Goal: Task Accomplishment & Management: Manage account settings

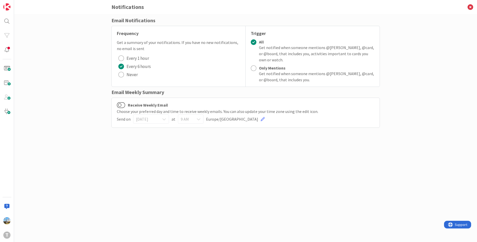
click at [133, 78] on span "Never" at bounding box center [132, 75] width 11 height 8
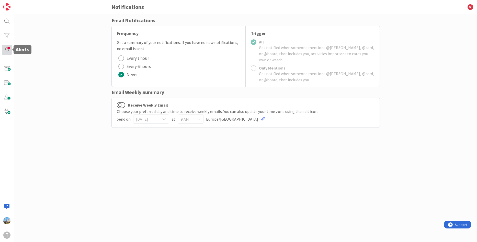
click at [6, 55] on div at bounding box center [7, 50] width 10 height 10
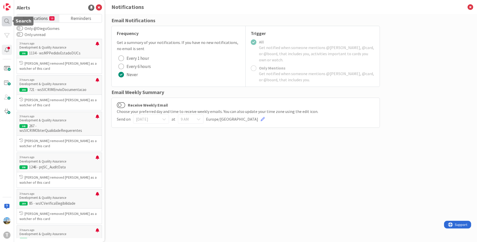
click at [6, 21] on div at bounding box center [7, 21] width 10 height 10
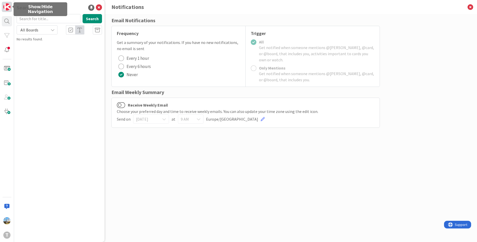
click at [7, 8] on img at bounding box center [6, 6] width 7 height 7
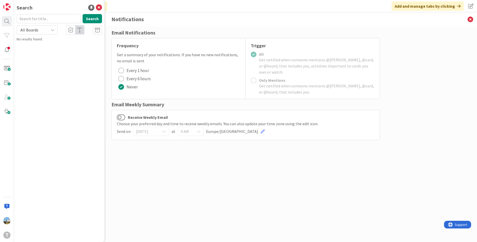
click at [432, 32] on div "Email Notifications Frequency Get a summary of your notifications. If you have …" at bounding box center [245, 134] width 463 height 216
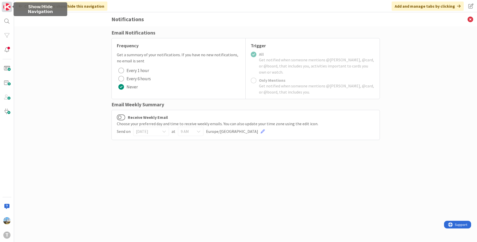
click at [6, 6] on img at bounding box center [6, 6] width 7 height 7
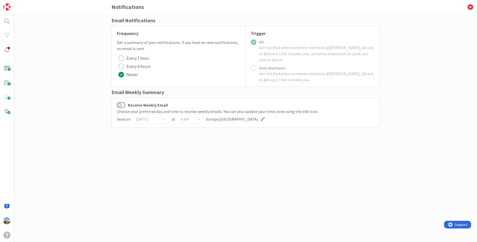
click at [166, 162] on div "Email Notifications Frequency Get a summary of your notifications. If you have …" at bounding box center [245, 123] width 269 height 213
click at [9, 48] on div at bounding box center [7, 50] width 10 height 10
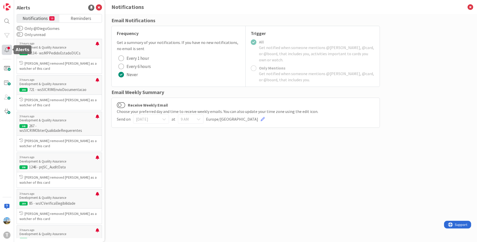
click at [9, 48] on div at bounding box center [7, 50] width 10 height 10
click at [9, 221] on img at bounding box center [6, 220] width 7 height 7
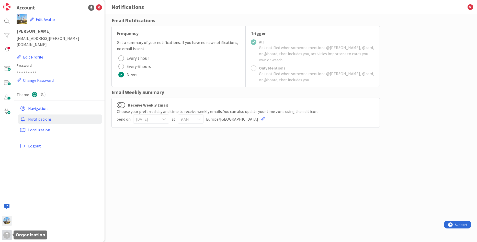
click at [4, 235] on div "T" at bounding box center [6, 235] width 7 height 7
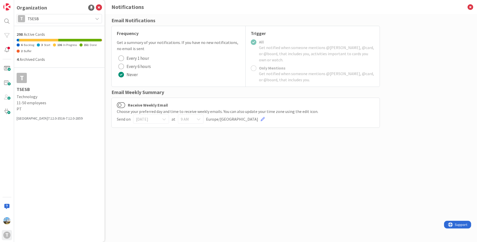
click at [33, 35] on div "298 Active Cards" at bounding box center [59, 34] width 85 height 6
click at [46, 19] on span "TSESB" at bounding box center [59, 18] width 63 height 7
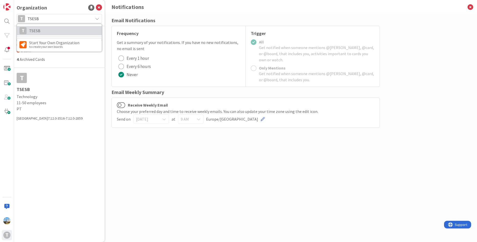
click at [46, 29] on span "TSESB" at bounding box center [64, 31] width 70 height 8
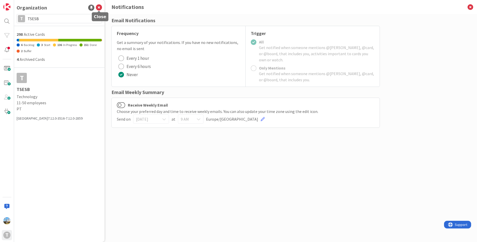
click at [99, 7] on icon at bounding box center [99, 8] width 6 height 6
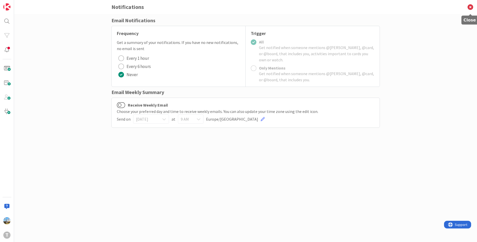
click at [471, 2] on icon at bounding box center [470, 7] width 13 height 14
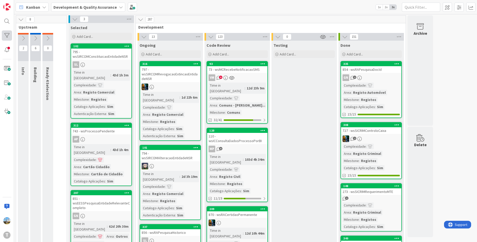
click at [1, 33] on div "T" at bounding box center [7, 121] width 14 height 242
click at [7, 34] on div at bounding box center [7, 35] width 10 height 10
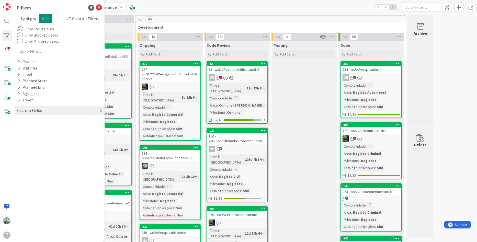
click at [41, 111] on div "Custom Fields" at bounding box center [30, 110] width 26 height 6
click at [43, 68] on div "Watcher" at bounding box center [59, 68] width 91 height 6
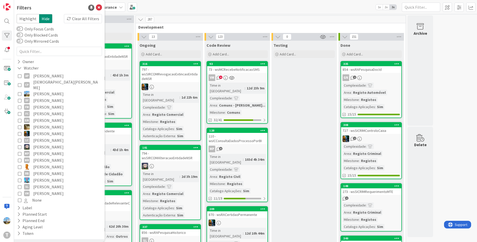
click at [42, 91] on span "[PERSON_NAME]" at bounding box center [48, 94] width 30 height 7
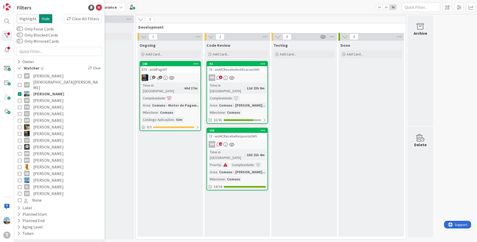
click at [184, 177] on div "Ongoing Add Card... 288 873 - wsMPagAPI 3 1 Time in [GEOGRAPHIC_DATA] : 60d 37m…" at bounding box center [170, 139] width 65 height 196
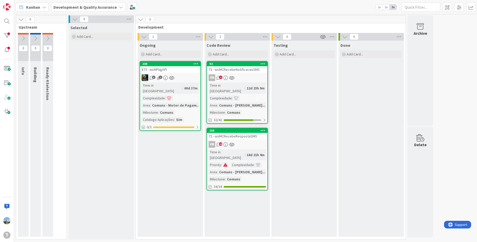
click at [238, 74] on div "93 73 - wsMCRecebeNotificacaoSMS VM 9 Time in [GEOGRAPHIC_DATA] : 12d 23h 9m Co…" at bounding box center [237, 92] width 61 height 63
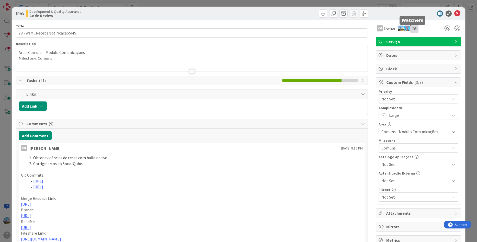
click at [412, 29] on icon at bounding box center [414, 28] width 5 height 4
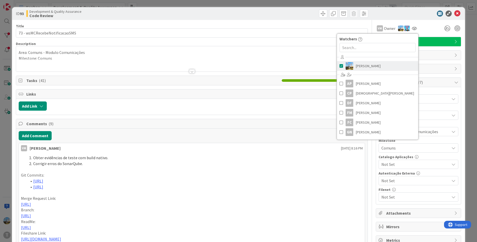
click at [359, 65] on span "[PERSON_NAME]" at bounding box center [368, 66] width 25 height 8
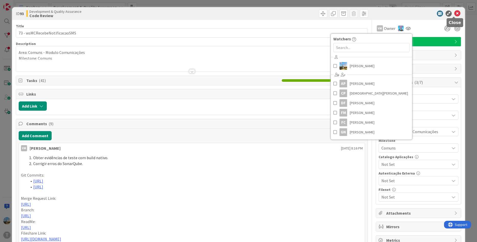
click at [456, 12] on icon at bounding box center [457, 13] width 6 height 6
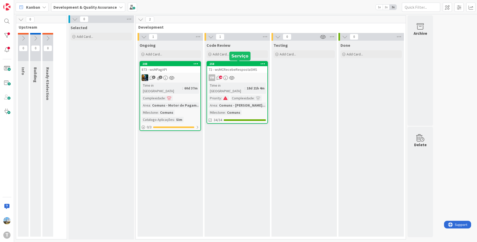
click at [245, 76] on div "VM 18" at bounding box center [237, 77] width 60 height 7
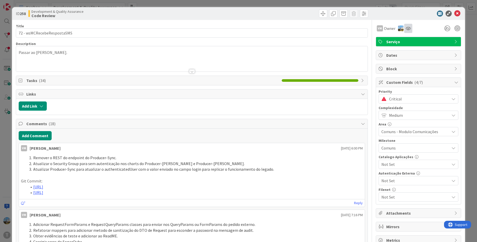
click at [407, 28] on div at bounding box center [408, 28] width 8 height 9
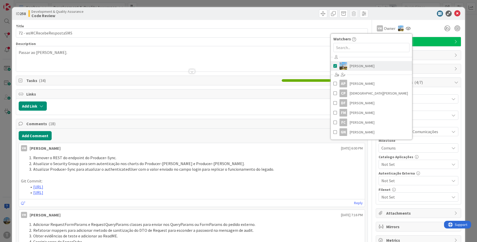
click at [379, 66] on link "[PERSON_NAME]" at bounding box center [371, 66] width 81 height 10
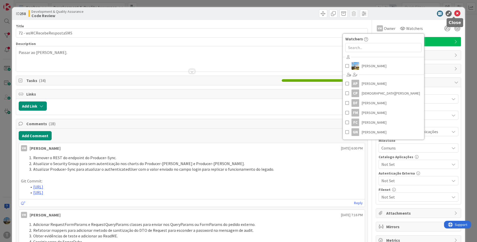
drag, startPoint x: 456, startPoint y: 15, endPoint x: 451, endPoint y: 18, distance: 5.9
click at [456, 15] on icon at bounding box center [457, 13] width 6 height 6
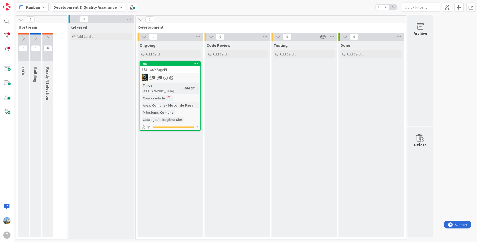
click at [183, 86] on div "60d 37m" at bounding box center [191, 88] width 16 height 6
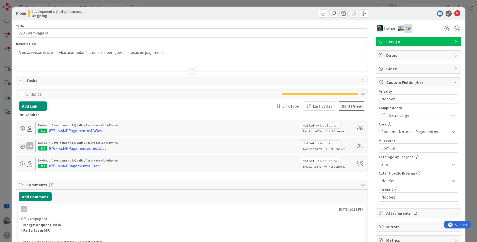
click at [406, 26] on div at bounding box center [408, 28] width 8 height 9
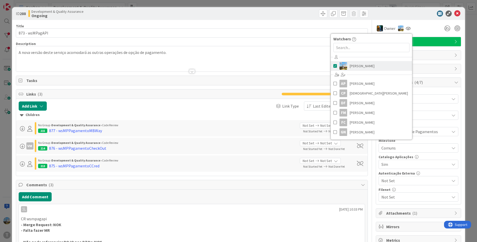
click at [356, 70] on link "[PERSON_NAME]" at bounding box center [371, 66] width 81 height 10
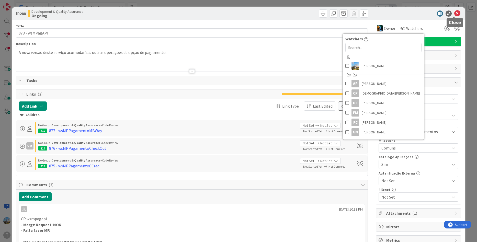
click at [454, 11] on icon at bounding box center [457, 13] width 6 height 6
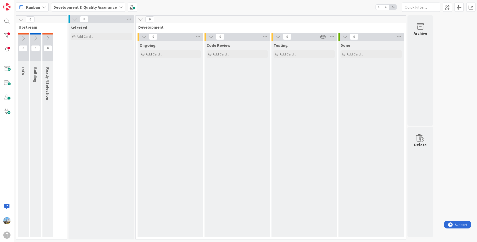
click at [162, 108] on div "Ongoing Add Card..." at bounding box center [170, 139] width 65 height 196
click at [7, 36] on div at bounding box center [7, 35] width 10 height 10
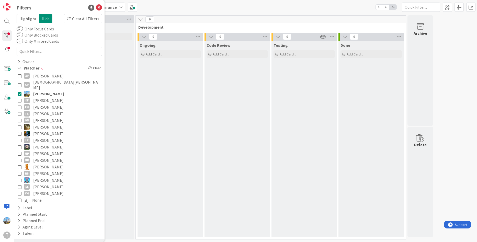
click at [54, 91] on span "[PERSON_NAME]" at bounding box center [48, 94] width 31 height 7
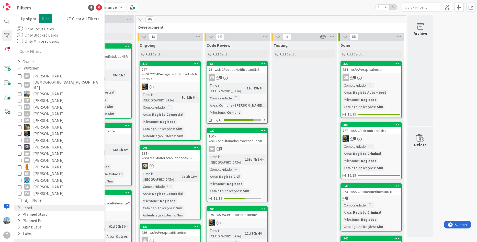
click at [39, 205] on div "Label" at bounding box center [59, 208] width 91 height 6
click at [94, 15] on div "Clear All Filters" at bounding box center [83, 18] width 38 height 9
click at [96, 9] on icon at bounding box center [99, 8] width 6 height 6
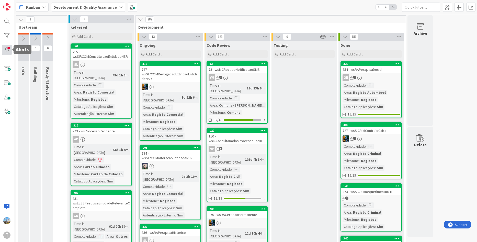
click at [6, 46] on div at bounding box center [7, 50] width 10 height 10
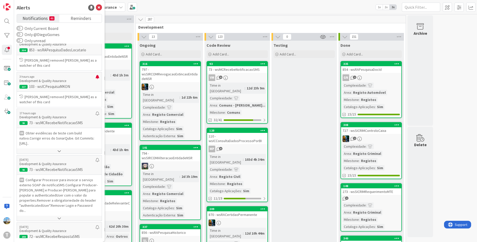
scroll to position [1637, 0]
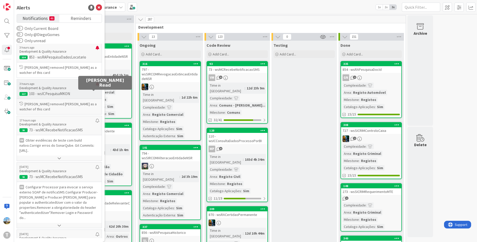
click at [96, 90] on div at bounding box center [98, 86] width 4 height 8
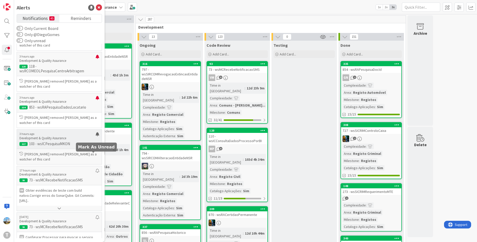
scroll to position [1560, 0]
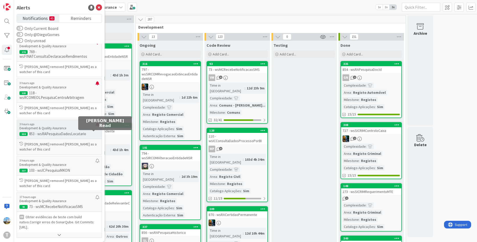
click at [96, 131] on div at bounding box center [98, 126] width 4 height 8
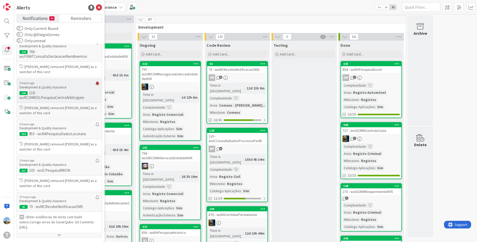
click at [96, 90] on div at bounding box center [98, 85] width 4 height 8
click at [92, 59] on p "769 - wsFINATConsultaDeclaracaoRendimentos" at bounding box center [59, 54] width 80 height 9
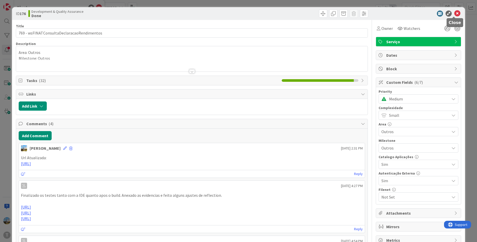
click at [454, 14] on icon at bounding box center [457, 13] width 6 height 6
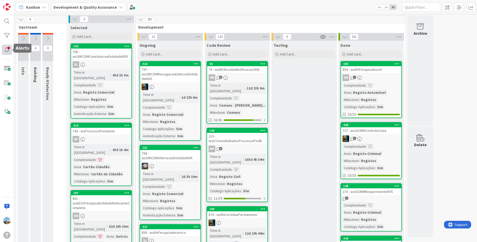
click at [11, 48] on div at bounding box center [7, 50] width 10 height 10
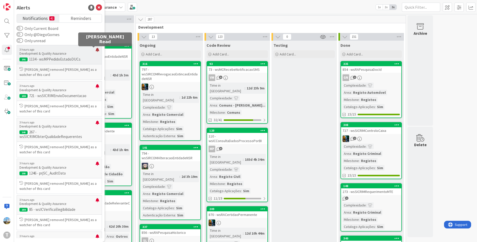
click at [96, 51] on div at bounding box center [98, 52] width 4 height 8
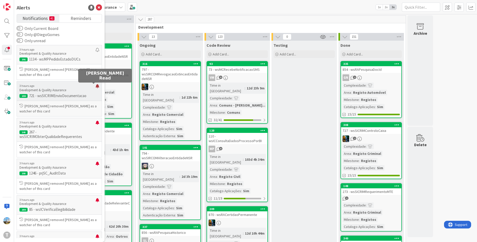
click at [96, 85] on div at bounding box center [98, 88] width 4 height 8
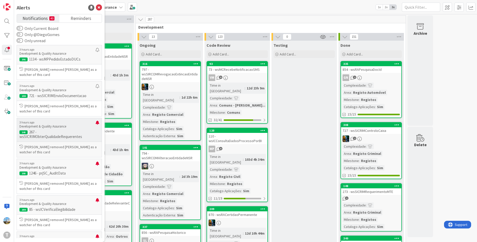
click at [96, 122] on div "3 hours ago Development & Quality Assurance 143 267 - wsSICRIMObterQualidadeReq…" at bounding box center [59, 130] width 85 height 24
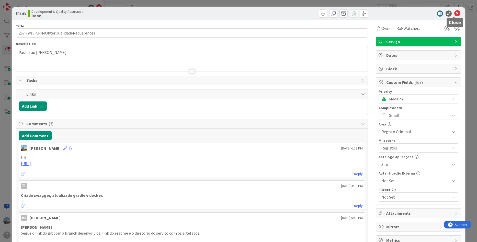
click at [455, 13] on icon at bounding box center [457, 13] width 6 height 6
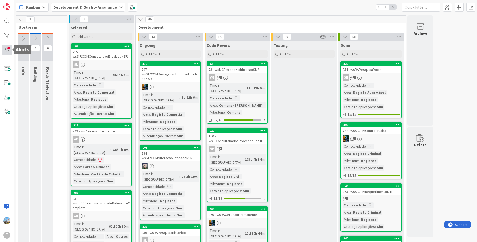
click at [8, 50] on div at bounding box center [7, 50] width 10 height 10
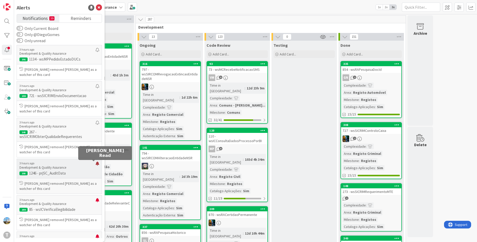
click at [96, 164] on div at bounding box center [98, 166] width 4 height 8
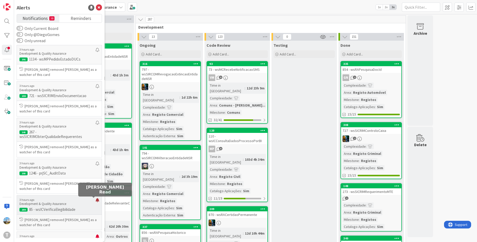
click at [96, 201] on div at bounding box center [98, 202] width 4 height 8
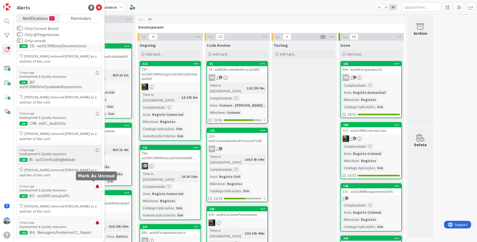
scroll to position [77, 0]
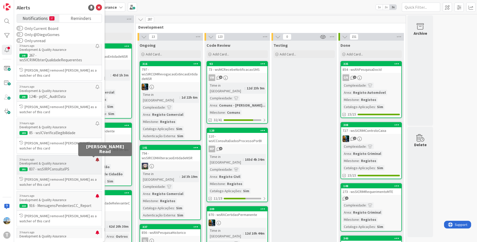
click at [96, 161] on div at bounding box center [98, 162] width 4 height 8
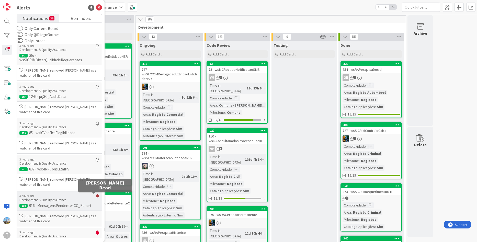
click at [96, 196] on div at bounding box center [98, 198] width 4 height 8
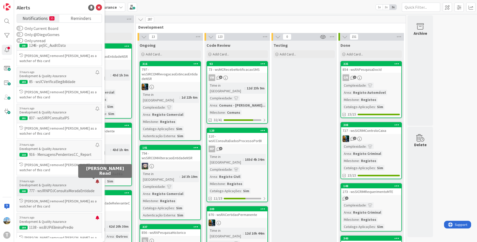
click at [96, 181] on div at bounding box center [98, 184] width 4 height 8
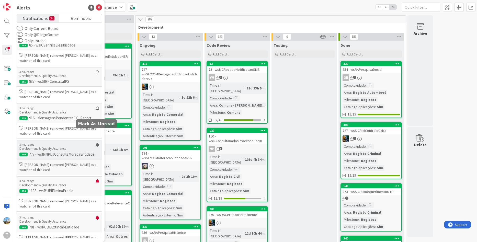
scroll to position [179, 0]
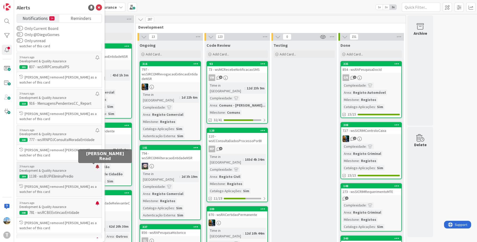
click at [96, 169] on div at bounding box center [98, 169] width 4 height 8
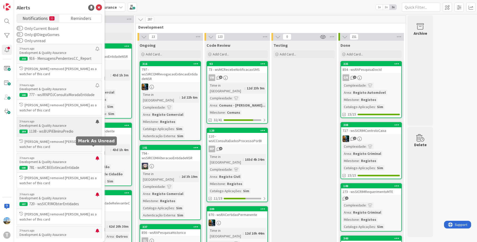
scroll to position [230, 0]
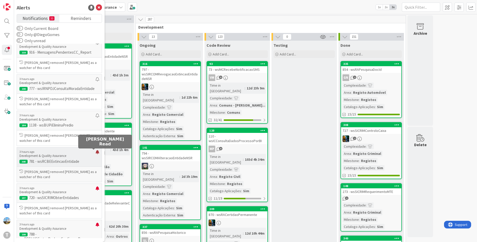
click at [96, 153] on div at bounding box center [98, 154] width 4 height 8
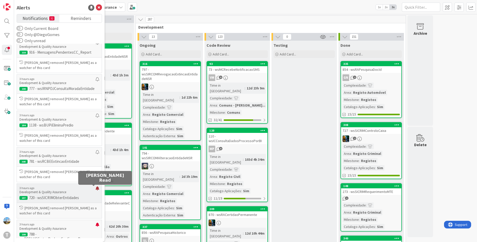
click at [96, 188] on div at bounding box center [98, 190] width 4 height 8
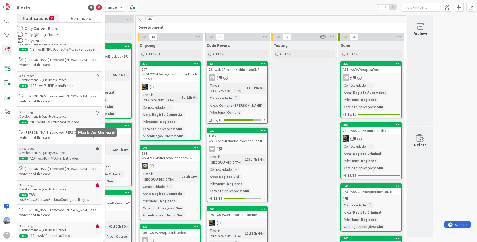
scroll to position [281, 0]
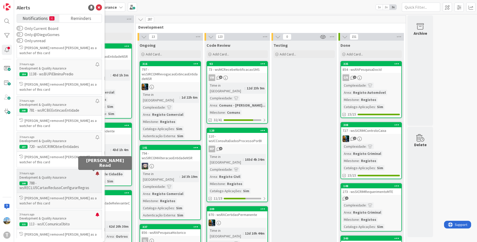
click at [96, 176] on div at bounding box center [98, 176] width 4 height 8
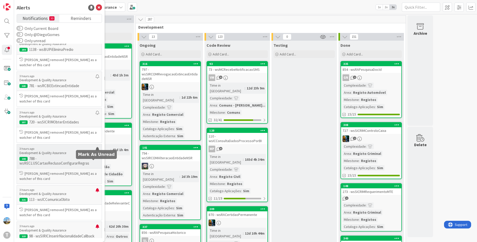
scroll to position [307, 0]
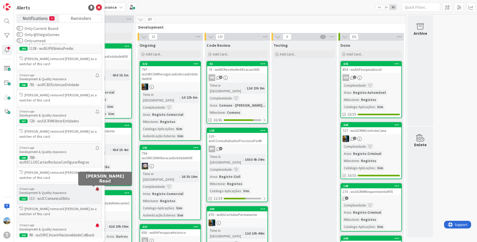
click at [96, 190] on div at bounding box center [98, 191] width 4 height 8
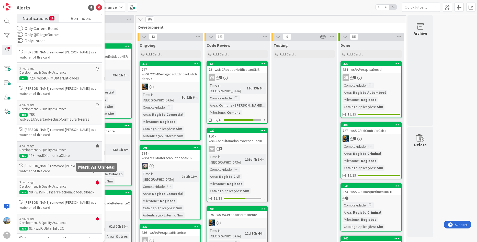
scroll to position [358, 0]
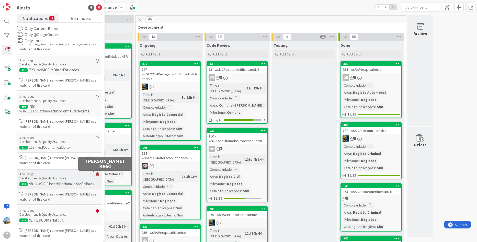
click at [96, 177] on div at bounding box center [98, 176] width 4 height 8
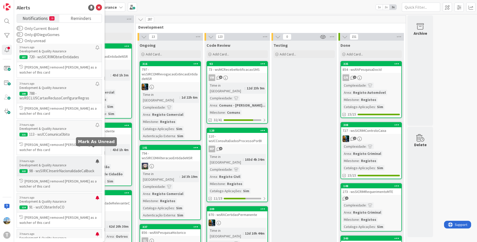
scroll to position [384, 0]
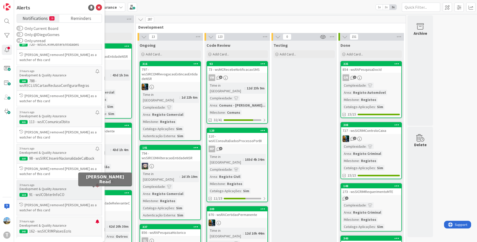
click at [96, 190] on div at bounding box center [98, 187] width 4 height 8
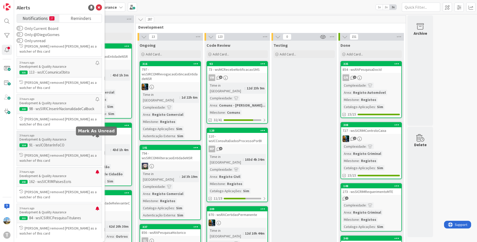
scroll to position [435, 0]
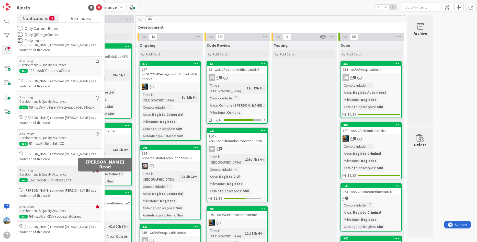
click at [96, 174] on div at bounding box center [98, 173] width 4 height 8
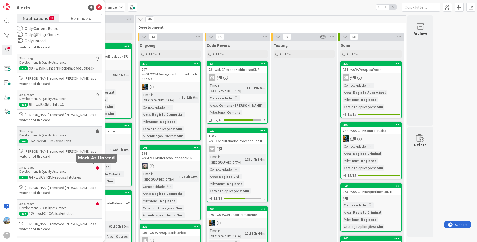
scroll to position [486, 0]
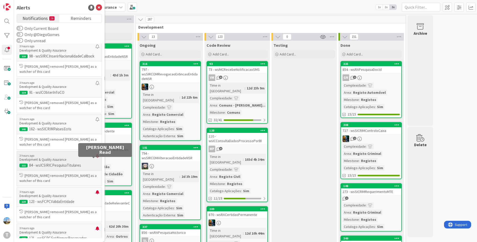
click at [96, 160] on div at bounding box center [98, 158] width 4 height 8
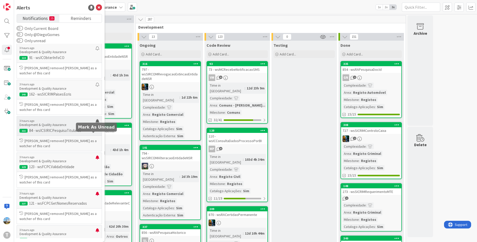
scroll to position [537, 0]
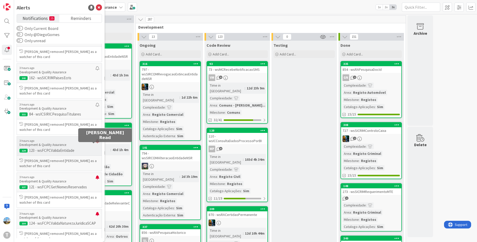
click at [96, 147] on div at bounding box center [98, 143] width 4 height 8
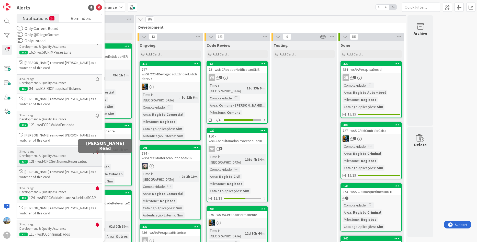
click at [96, 156] on div at bounding box center [98, 154] width 4 height 8
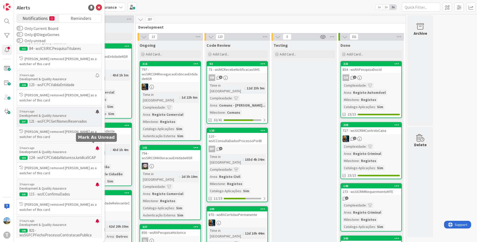
scroll to position [614, 0]
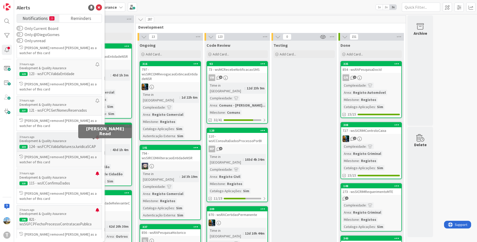
click at [96, 142] on div at bounding box center [98, 139] width 4 height 8
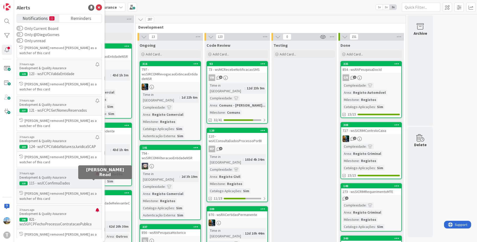
click at [96, 180] on div at bounding box center [98, 176] width 4 height 8
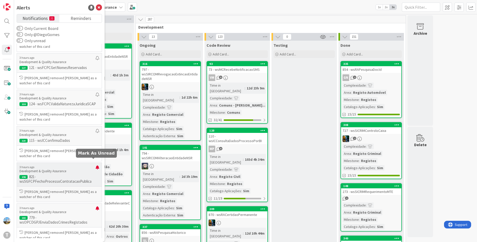
scroll to position [665, 0]
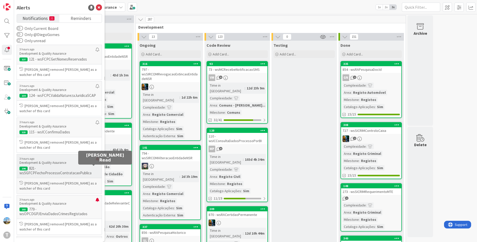
click at [96, 165] on div at bounding box center [98, 161] width 4 height 8
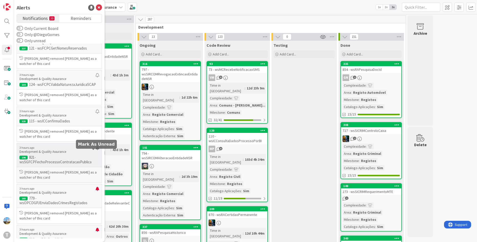
scroll to position [716, 0]
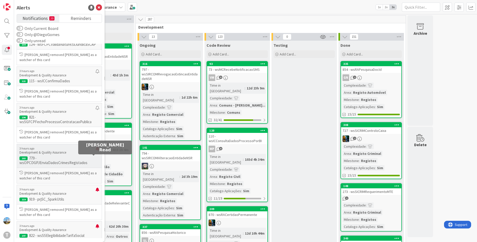
click at [96, 155] on div at bounding box center [98, 151] width 4 height 8
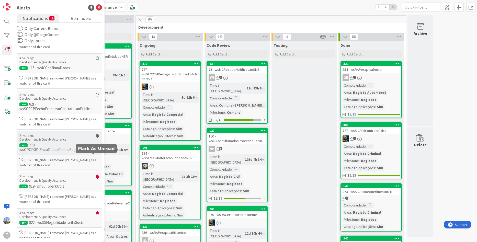
scroll to position [742, 0]
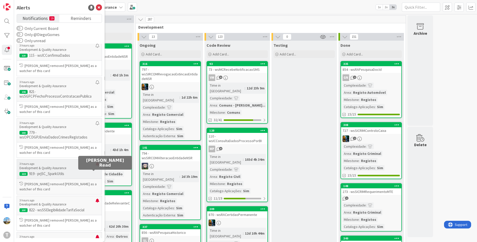
click at [96, 170] on div at bounding box center [98, 166] width 4 height 8
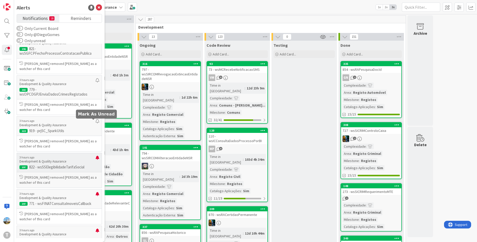
scroll to position [793, 0]
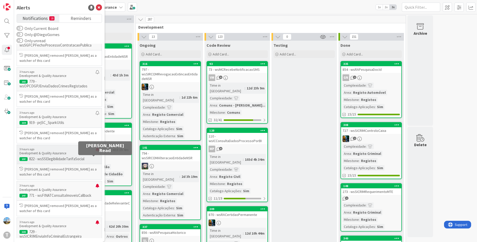
click at [95, 159] on div "3 hours ago Development & Quality Assurance 197 822 - wsSSElegibilidadeTarifaSo…" at bounding box center [59, 154] width 85 height 19
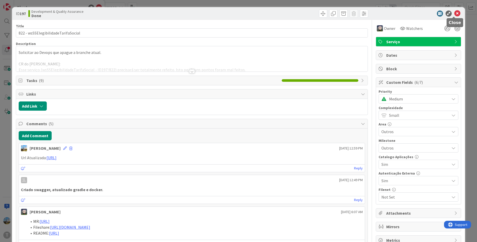
click at [456, 13] on icon at bounding box center [457, 13] width 6 height 6
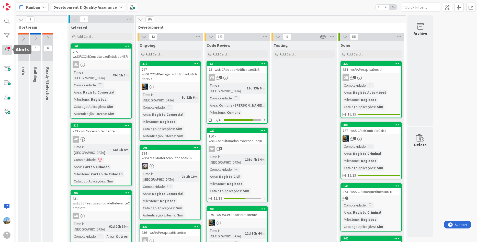
click at [9, 48] on div at bounding box center [7, 50] width 10 height 10
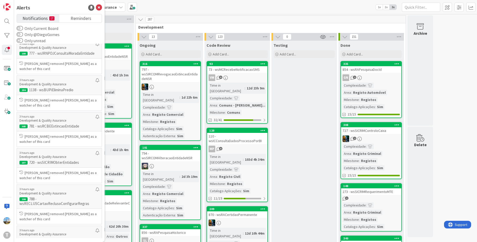
scroll to position [256, 0]
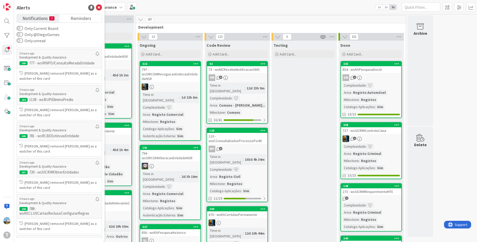
click at [42, 17] on span "Notifications" at bounding box center [35, 17] width 25 height 7
click at [28, 39] on label "Only unread" at bounding box center [31, 41] width 29 height 6
click at [22, 42] on button "Only unread" at bounding box center [20, 40] width 6 height 5
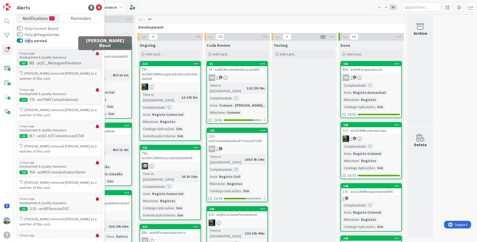
click at [96, 54] on div at bounding box center [98, 56] width 4 height 8
click at [96, 55] on div at bounding box center [98, 56] width 4 height 8
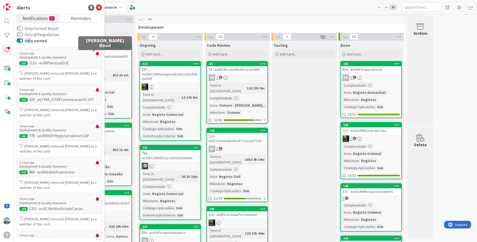
scroll to position [247, 0]
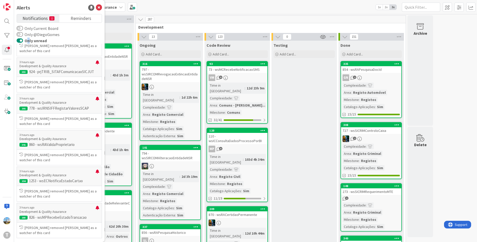
click at [94, 55] on div "[PERSON_NAME] removed [PERSON_NAME] as a watcher of this card" at bounding box center [59, 48] width 85 height 15
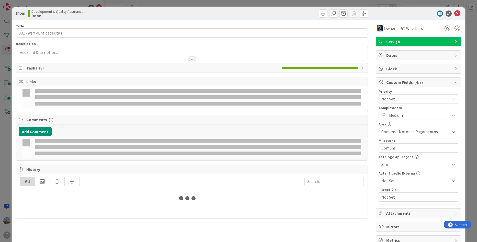
scroll to position [210, 0]
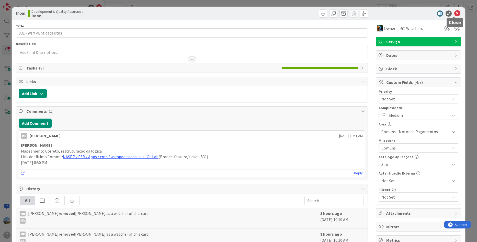
click at [454, 12] on icon at bounding box center [457, 13] width 6 height 6
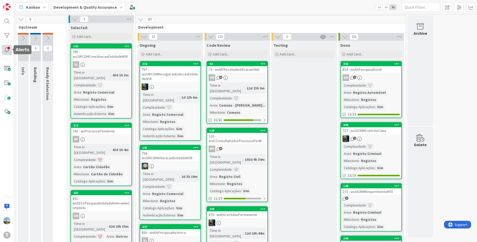
click at [7, 52] on div at bounding box center [7, 50] width 10 height 10
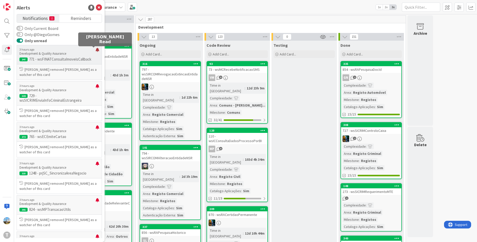
click at [96, 51] on div at bounding box center [98, 52] width 4 height 8
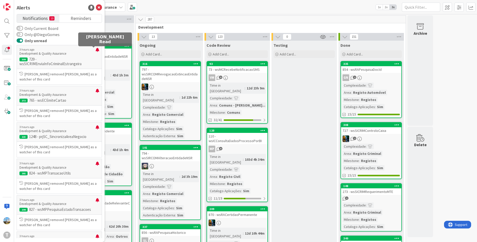
click at [96, 51] on div at bounding box center [98, 52] width 4 height 8
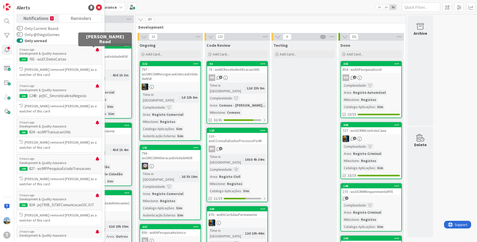
click at [96, 51] on div at bounding box center [98, 52] width 4 height 8
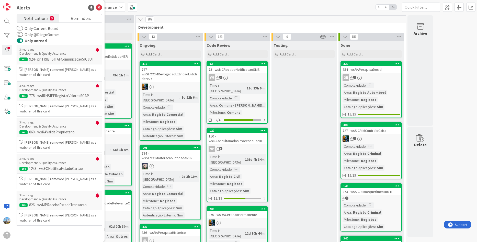
click at [94, 51] on p "3 hours ago" at bounding box center [57, 50] width 76 height 4
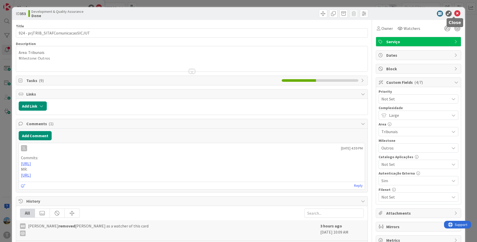
click at [457, 13] on icon at bounding box center [457, 13] width 6 height 6
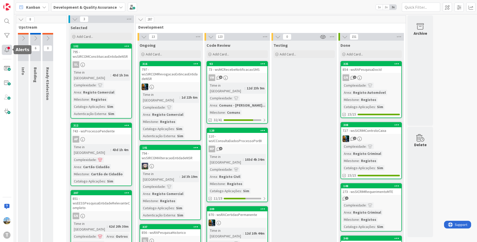
click at [5, 52] on div at bounding box center [7, 50] width 10 height 10
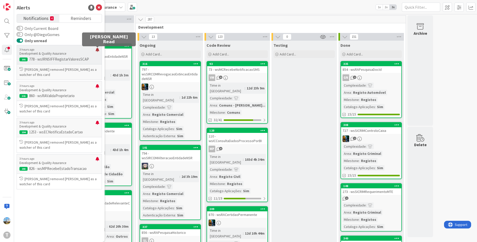
click at [98, 49] on div at bounding box center [98, 52] width 4 height 8
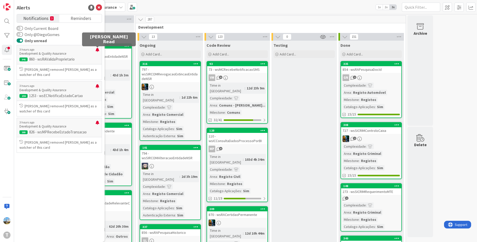
click at [98, 49] on div at bounding box center [98, 52] width 4 height 8
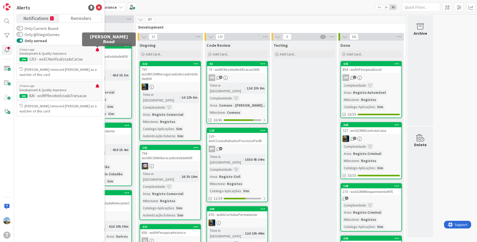
click at [98, 49] on div at bounding box center [98, 52] width 4 height 8
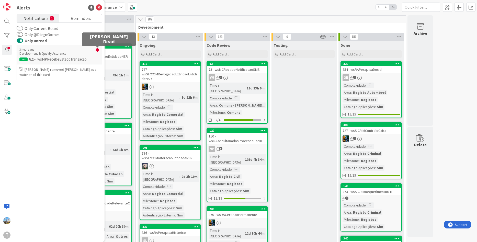
click at [98, 49] on div at bounding box center [98, 52] width 4 height 8
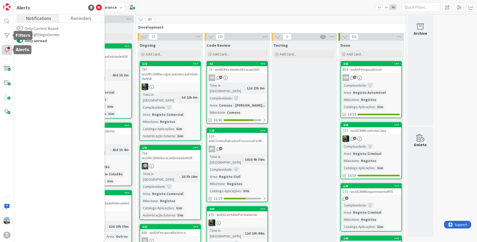
click at [9, 54] on div at bounding box center [7, 50] width 10 height 10
click at [7, 19] on div at bounding box center [7, 21] width 10 height 10
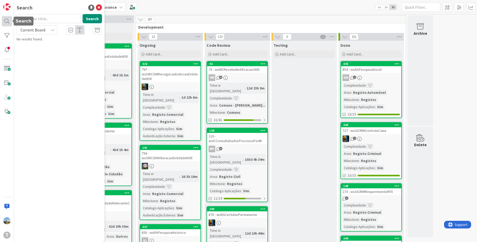
click at [7, 21] on div at bounding box center [7, 21] width 10 height 10
click at [8, 60] on div "T" at bounding box center [7, 121] width 14 height 242
click at [7, 49] on div at bounding box center [7, 50] width 10 height 10
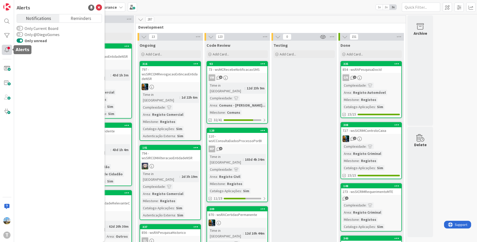
click at [7, 49] on div at bounding box center [7, 50] width 10 height 10
click at [21, 40] on button "Only unread" at bounding box center [20, 40] width 6 height 5
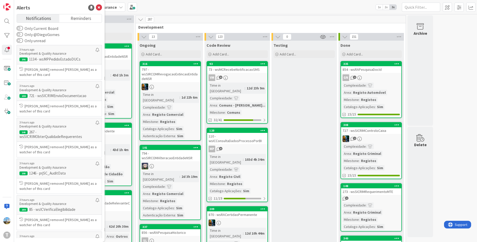
click at [218, 21] on div "287" at bounding box center [271, 20] width 270 height 8
